Goal: Complete application form

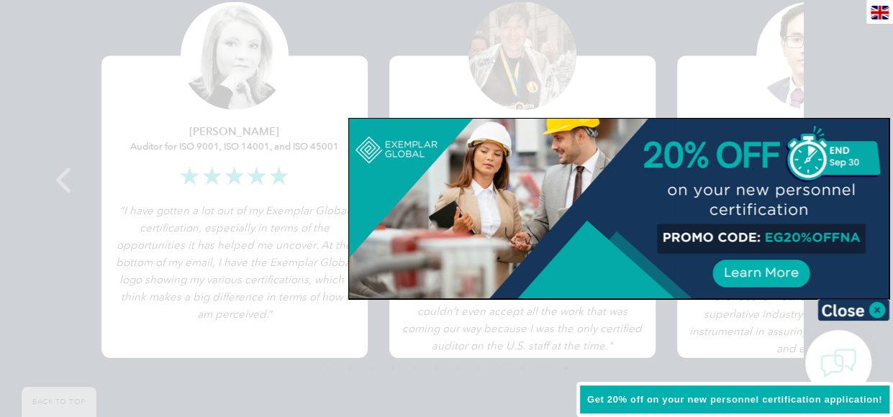
scroll to position [2658, 0]
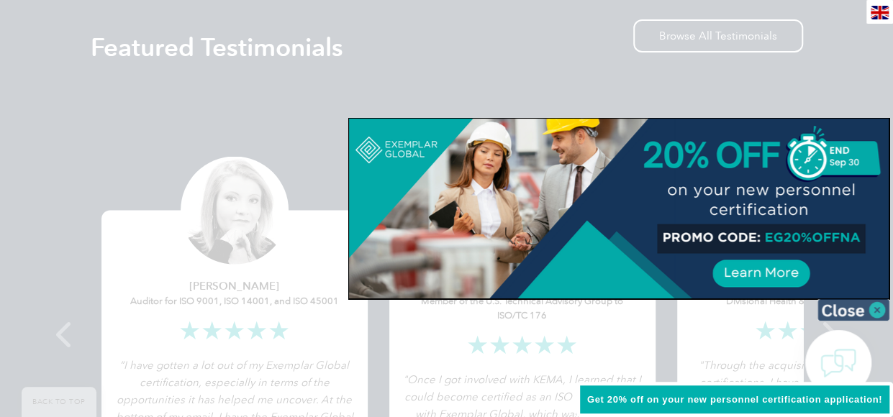
click at [877, 314] on img at bounding box center [853, 310] width 72 height 22
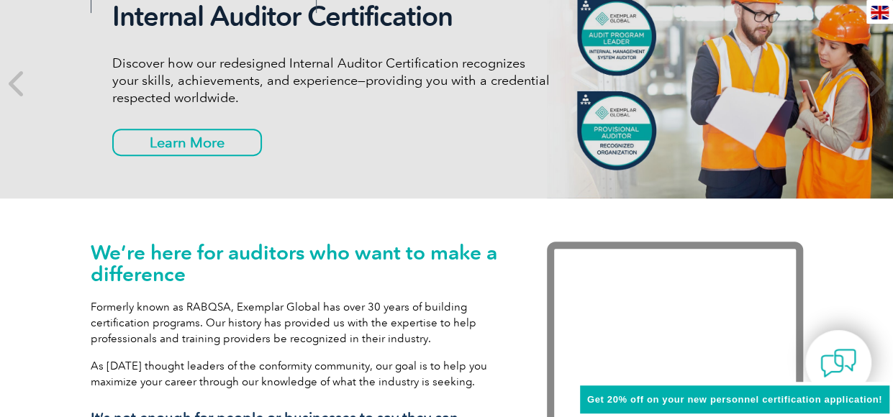
scroll to position [0, 0]
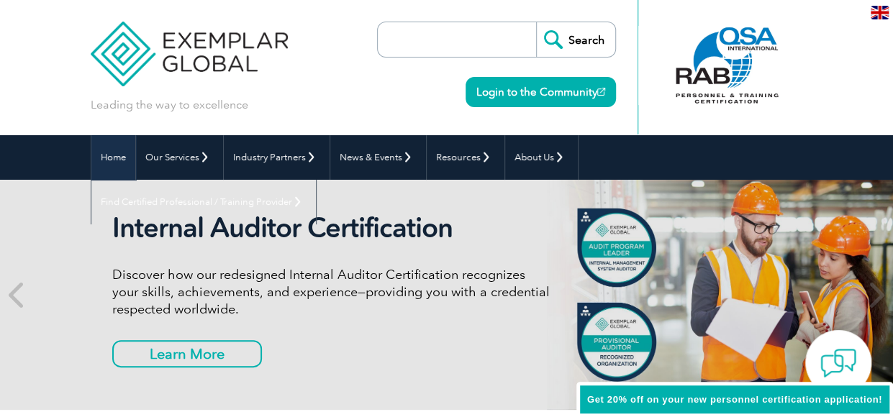
click at [91, 160] on link "Home" at bounding box center [113, 157] width 44 height 45
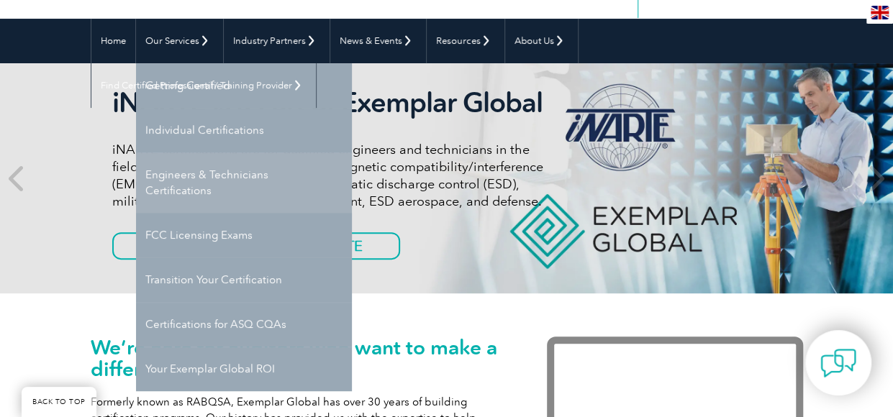
scroll to position [144, 0]
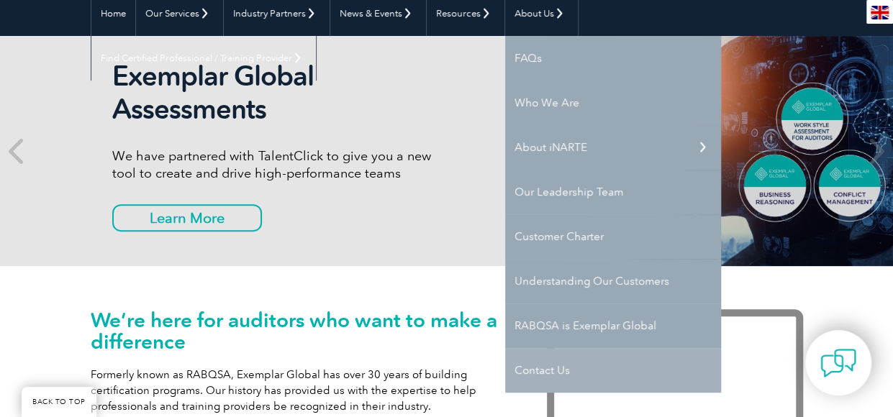
click at [555, 373] on link "Contact Us" at bounding box center [613, 370] width 216 height 45
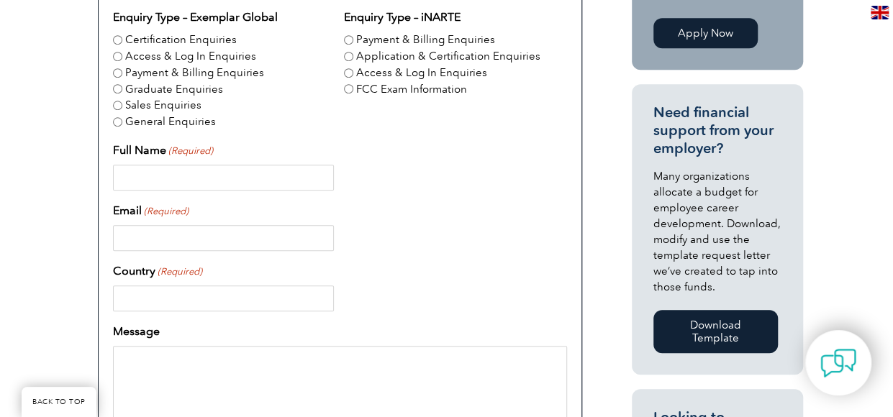
scroll to position [433, 0]
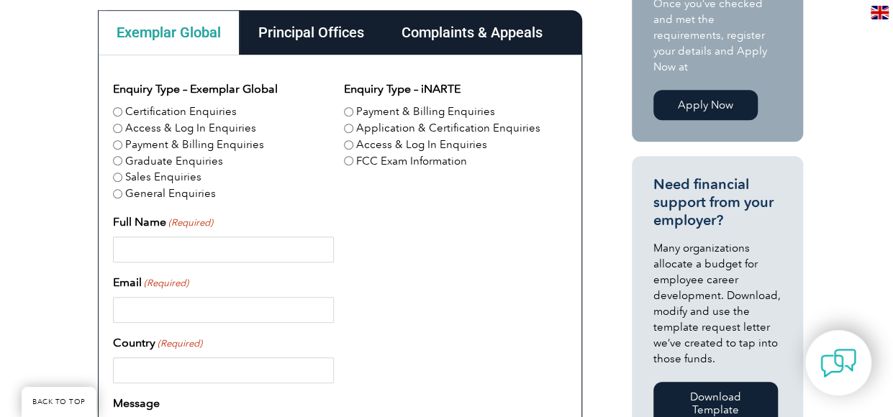
click at [240, 40] on div "Principal Offices" at bounding box center [311, 32] width 143 height 45
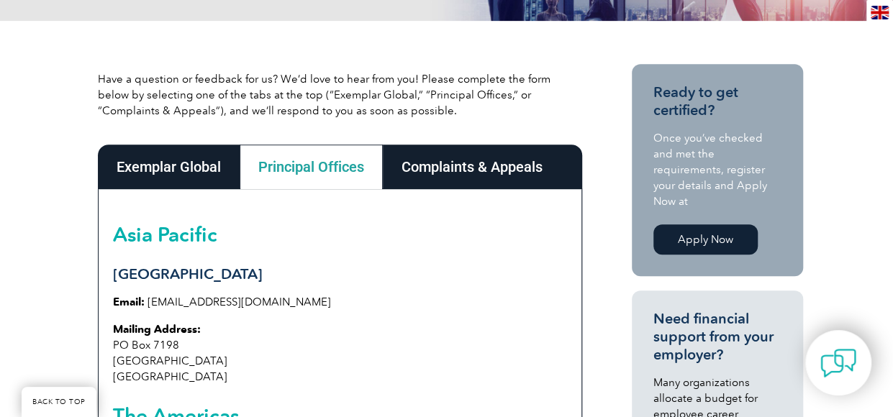
scroll to position [289, 0]
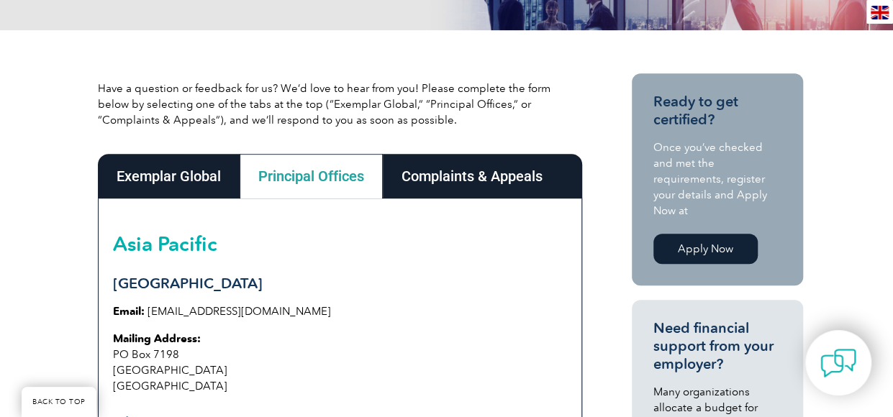
click at [122, 178] on div "Exemplar Global" at bounding box center [169, 176] width 142 height 45
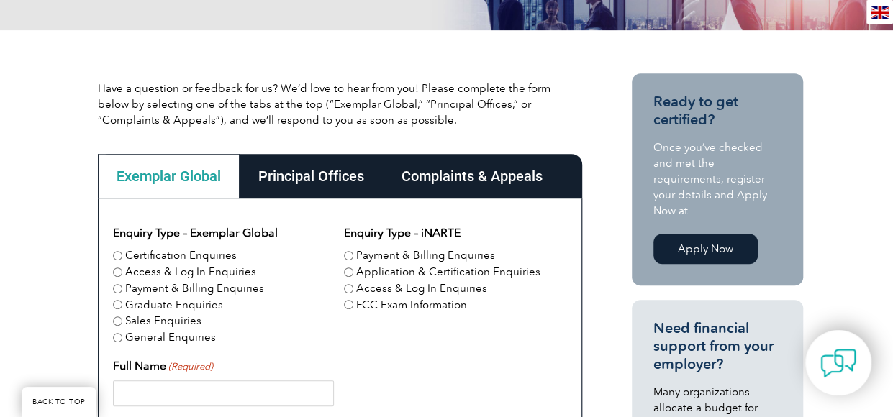
click at [125, 260] on label "Certification Enquiries" at bounding box center [181, 256] width 112 height 17
click at [113, 260] on input "Certification Enquiries" at bounding box center [117, 255] width 9 height 9
radio input "true"
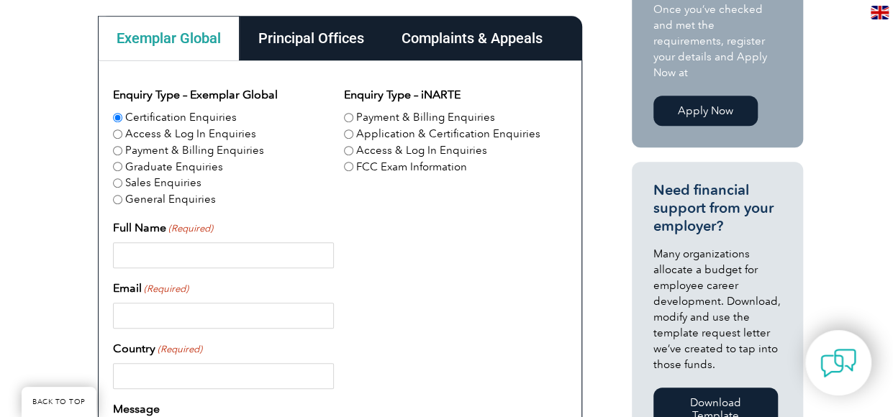
scroll to position [505, 0]
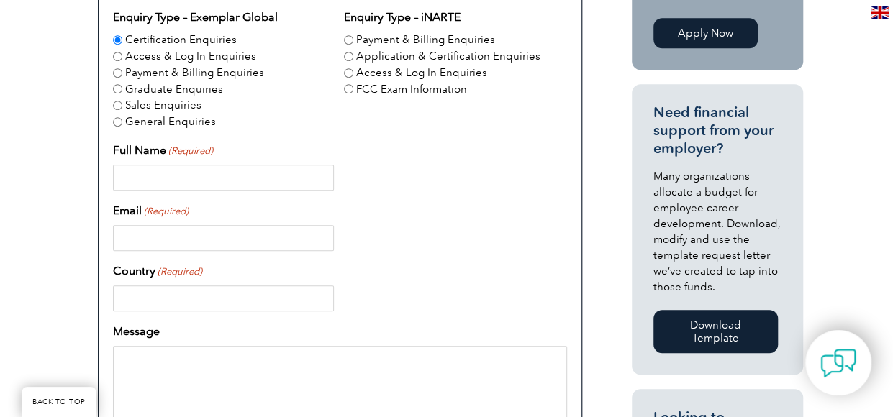
click at [113, 185] on input "Full Name (Required)" at bounding box center [224, 178] width 222 height 26
type input "Anand Joshi"
type input "janand@flowserve.com"
type input "India"
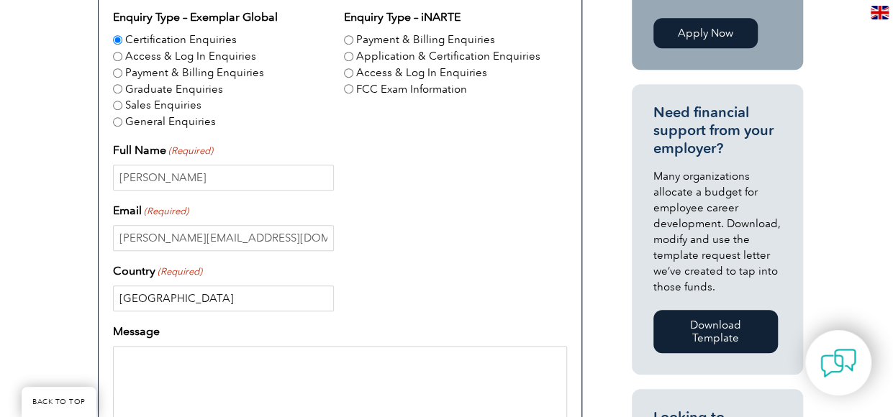
type input "09986135363"
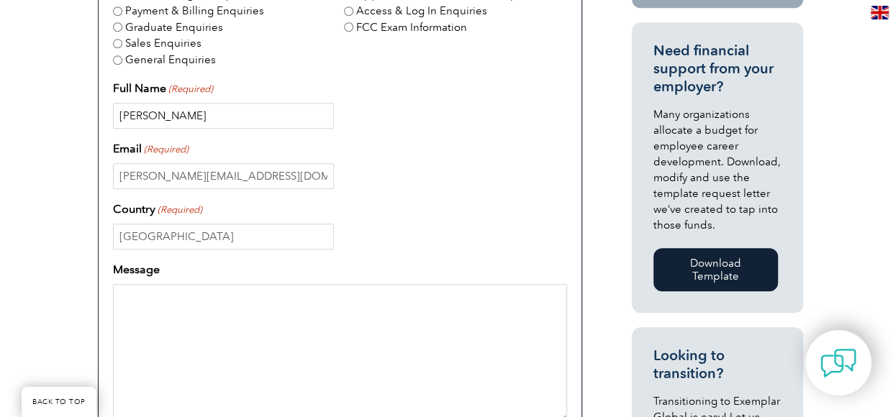
scroll to position [649, 0]
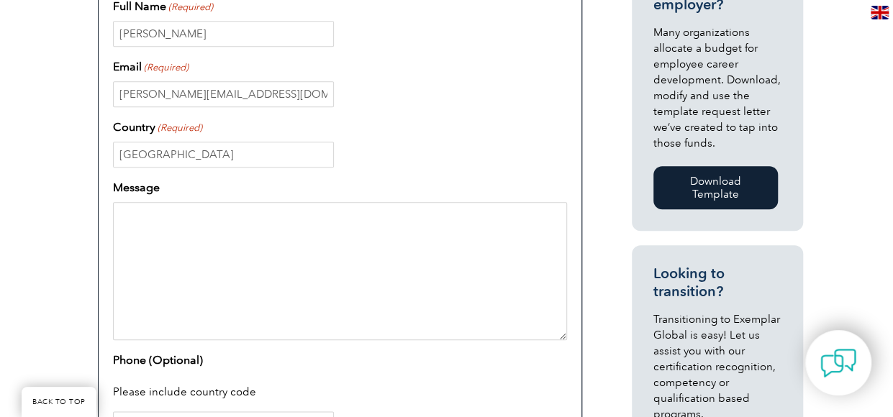
click at [113, 234] on textarea "Message" at bounding box center [340, 271] width 454 height 138
type textarea "Needs Lead auditor training"
